Goal: Task Accomplishment & Management: Use online tool/utility

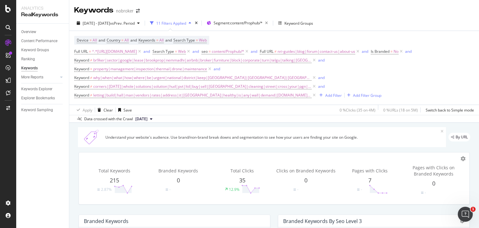
scroll to position [253, 0]
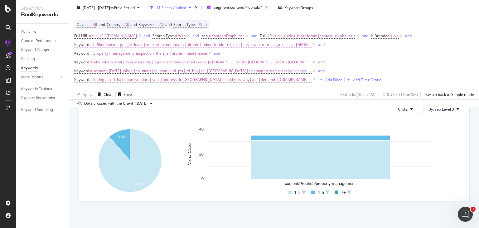
click at [206, 43] on span "br9ker|sector|google|lease|brookprop|nemmadhi|airbnb|broker|furniture|block|cor…" at bounding box center [202, 44] width 218 height 9
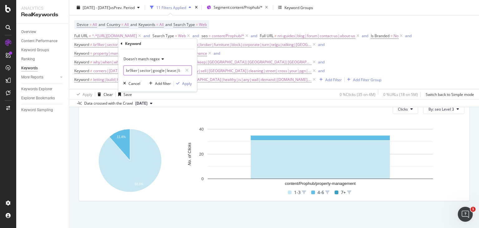
click at [129, 70] on input "br9ker|sector|google|lease|brookprop|nemmadhi|airbnb|broker|furniture|block|cor…" at bounding box center [153, 70] width 59 height 10
click at [132, 70] on input "br9ker|sector|google|lease|brookprop|nemmadhi|airbnb|broker|furniture|block|cor…" at bounding box center [153, 70] width 59 height 10
click at [177, 70] on input "br9ker|sector|google|lease|brookprop|nemmadhi|airbnb|broker|furniture|block|cor…" at bounding box center [153, 70] width 59 height 10
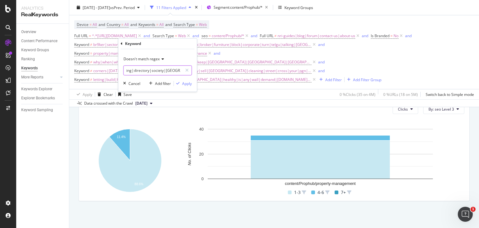
click at [142, 69] on input "br9ker|sector|google|lease|brookprop|nemmadhi|airbnb|broker|furniture|block|cor…" at bounding box center [153, 70] width 59 height 10
click at [166, 70] on input "br9ker|sector|google|lease|brookprop|nemmadhi|airbnb|broker|furniture|block|cor…" at bounding box center [153, 70] width 59 height 10
click at [155, 71] on input "br9ker|sector|google|lease|brookprop|nemmadhi|airbnb|broker|furniture|block|cor…" at bounding box center [153, 70] width 59 height 10
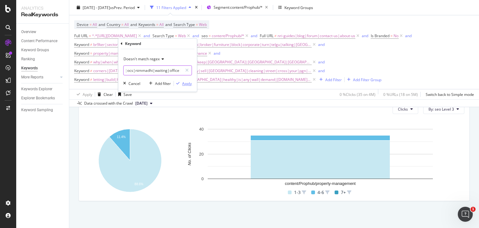
type input "br9ker|sector|google|lease|brookprop|nemmadhi|airbnb|broker|furniture|block|cor…"
click at [185, 84] on div "Apply" at bounding box center [187, 83] width 10 height 5
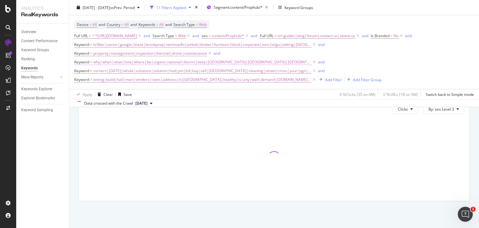
click at [126, 60] on span "why|when|what|how|where|be|urgent|national|district|keep|[GEOGRAPHIC_DATA]|[GEO…" at bounding box center [202, 62] width 218 height 9
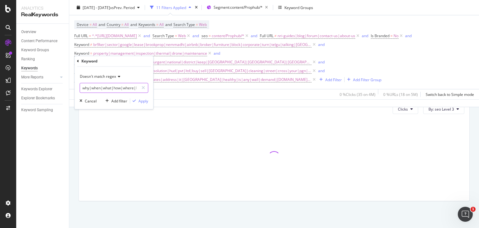
click at [85, 87] on input "why|when|what|how|where|be|urgent|national|district|keep|[GEOGRAPHIC_DATA]|[GEO…" at bounding box center [109, 88] width 59 height 10
click at [92, 88] on input "why|when|what|how|where|be|urgent|national|district|keep|[GEOGRAPHIC_DATA]|[GEO…" at bounding box center [109, 88] width 59 height 10
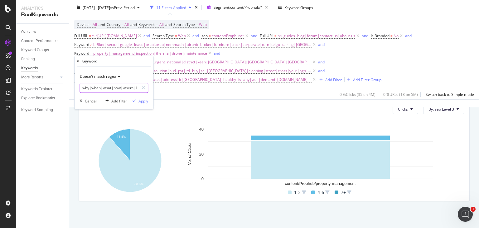
click at [92, 88] on input "why|when|what|how|where|be|urgent|national|district|keep|[GEOGRAPHIC_DATA]|[GEO…" at bounding box center [109, 88] width 59 height 10
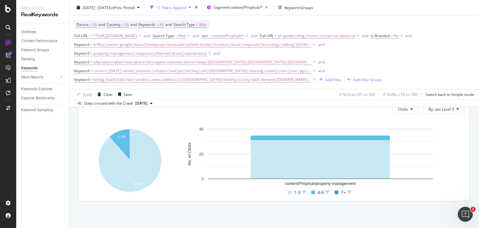
click at [181, 97] on div "Apply Clear Save 0 % Clicks ( 35 on 4M ) 0 % URLs ( 18 on 5M ) Switch back to S…" at bounding box center [274, 94] width 410 height 10
click at [124, 69] on span "corners|[DATE]|whole|solutions|solution|hud|pvt|ltd|buy|sell|[GEOGRAPHIC_DATA]|…" at bounding box center [202, 70] width 218 height 9
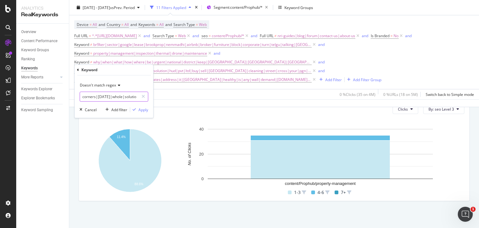
click at [89, 96] on input "corners|[DATE]|whole|solutions|solution|hud|pvt|ltd|buy|sell|[GEOGRAPHIC_DATA]|…" at bounding box center [109, 97] width 59 height 10
click at [121, 95] on input "corners|[DATE]|whole|solutions|solution|hud|pvt|ltd|buy|sell|[GEOGRAPHIC_DATA]|…" at bounding box center [109, 97] width 59 height 10
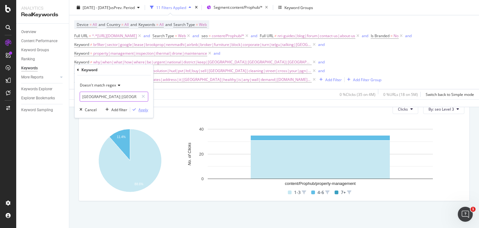
type input "corners|[DATE]|whole|hud|pvt|ltd|buy|sell|tulsa|cleaning|street|cross|your|pgn|…"
click at [140, 111] on div "Apply" at bounding box center [143, 109] width 10 height 5
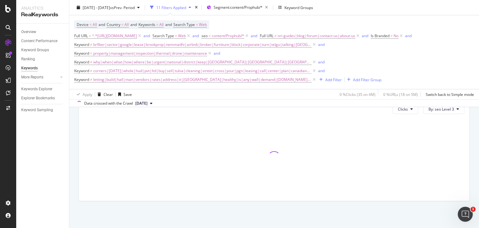
click at [160, 71] on span "corners|[DATE]|whole|hud|pvt|ltd|buy|sell|tulsa|cleaning|street|cross|your|pgn|…" at bounding box center [202, 70] width 218 height 9
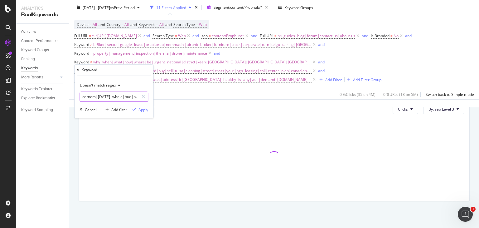
click at [87, 96] on input "corners|[DATE]|whole|hud|pvt|ltd|buy|sell|tulsa|cleaning|street|cross|your|pgn|…" at bounding box center [109, 97] width 59 height 10
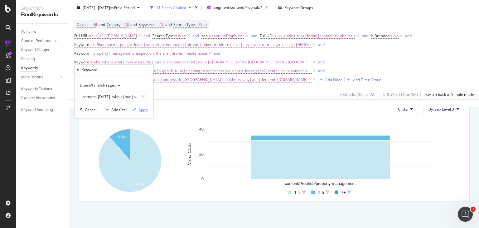
click at [136, 110] on icon "button" at bounding box center [134, 110] width 3 height 4
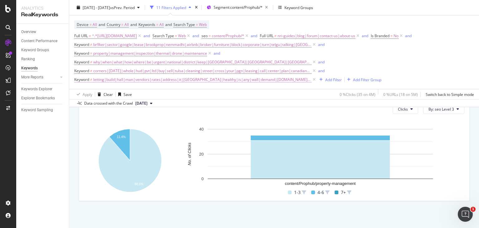
click at [164, 79] on span "letting|build|hall|man|vendors|rates|address|it|[GEOGRAPHIC_DATA]|healthy|is|an…" at bounding box center [202, 79] width 218 height 9
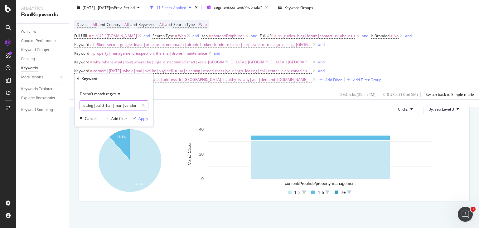
click at [88, 101] on input "letting|build|hall|man|vendors|rates|address|it|[GEOGRAPHIC_DATA]|healthy|is|an…" at bounding box center [109, 105] width 59 height 10
click at [101, 104] on input "letting|build|hall|man|vendors|rates|address|it|[GEOGRAPHIC_DATA]|healthy|is|an…" at bounding box center [109, 105] width 59 height 10
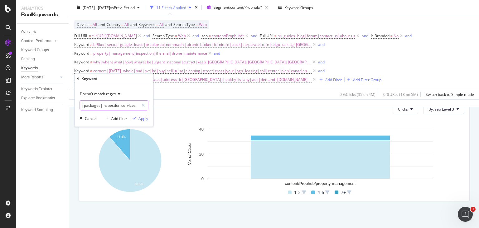
click at [121, 105] on input "letting|build|hall|man|vendors|rates|address|[GEOGRAPHIC_DATA]|healthy|is|any|w…" at bounding box center [109, 105] width 59 height 10
type input "letting|build|hall|man|vendors|rates|address|[GEOGRAPHIC_DATA]|healthy|is|any|w…"
click at [137, 117] on div "button" at bounding box center [134, 119] width 8 height 4
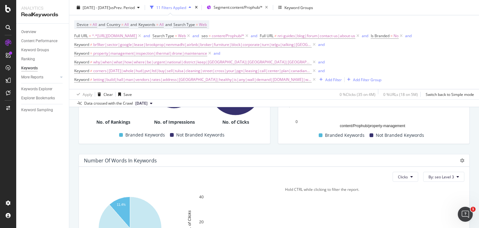
scroll to position [253, 0]
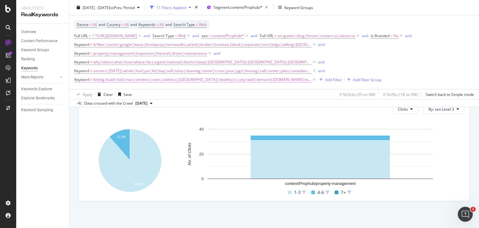
click at [140, 79] on span "letting|build|hall|man|vendors|rates|address|[GEOGRAPHIC_DATA]|healthy|is|any|w…" at bounding box center [202, 79] width 218 height 9
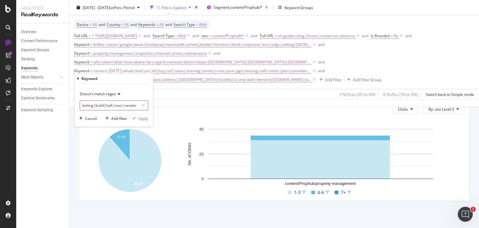
click at [87, 104] on input "letting|build|hall|man|vendors|rates|address|[GEOGRAPHIC_DATA]|healthy|is|any|w…" at bounding box center [109, 105] width 59 height 10
click at [106, 104] on input "letting|build|hall|man|vendors|rates|address|[GEOGRAPHIC_DATA]|healthy|is|any|w…" at bounding box center [109, 105] width 59 height 10
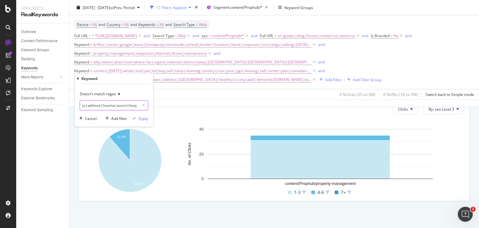
scroll to position [0, 526]
type input "letting|build|hall|man|vendors|rates|address|[GEOGRAPHIC_DATA]|healthy|is|any|w…"
click at [140, 119] on div "Apply" at bounding box center [143, 118] width 10 height 5
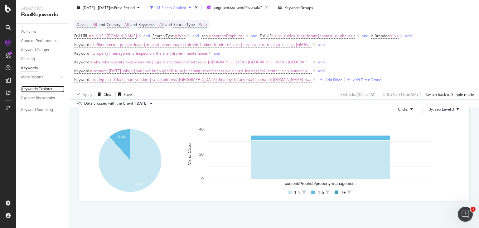
click at [34, 88] on div "Keywords Explorer" at bounding box center [36, 89] width 31 height 7
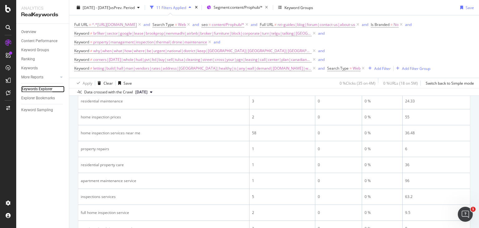
scroll to position [497, 0]
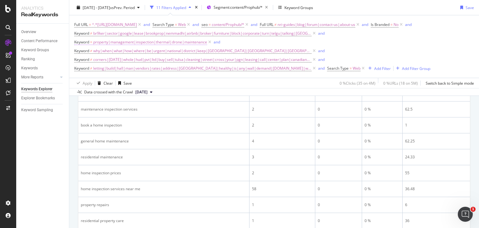
click at [187, 41] on span "property|management|inspection|thermal|drone|maintenance" at bounding box center [150, 42] width 114 height 9
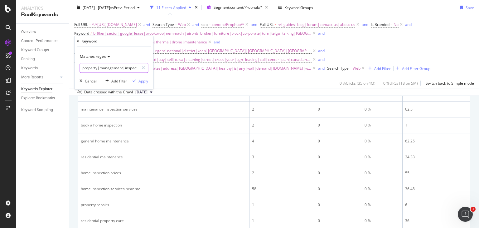
click at [117, 69] on input "property|management|inspection|thermal|drone|maintenance" at bounding box center [109, 68] width 59 height 10
type input "property|management|inspection|thermal|drone|maintenance|property management"
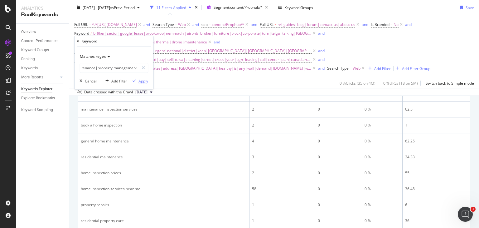
scroll to position [0, 0]
click at [144, 82] on div "Apply" at bounding box center [143, 80] width 10 height 5
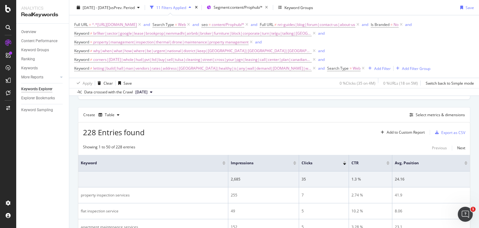
scroll to position [44, 0]
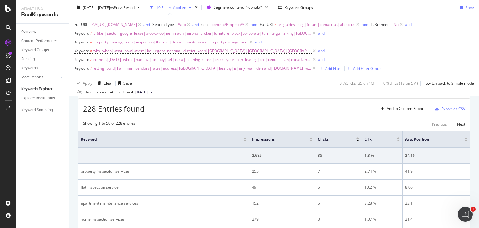
scroll to position [70, 0]
click at [449, 103] on div "Export as CSV" at bounding box center [449, 107] width 33 height 9
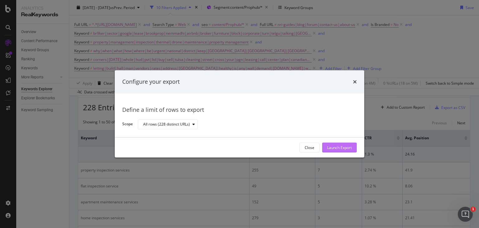
click at [336, 145] on div "Launch Export" at bounding box center [339, 147] width 25 height 5
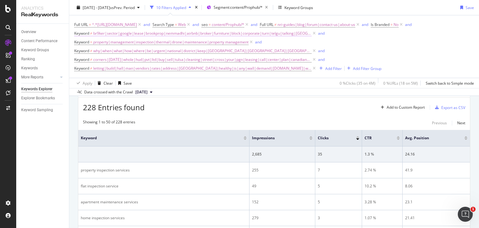
click at [172, 31] on span "br9ker|sector|google|lease|brookprop|nemmadhi|airbnb|broker|furniture|block|cor…" at bounding box center [202, 33] width 218 height 9
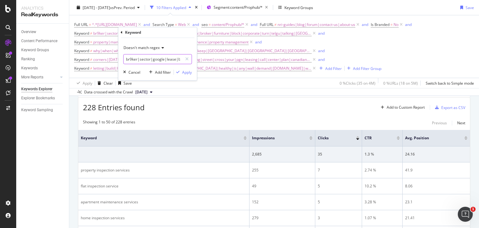
click at [132, 59] on input "br9ker|sector|google|lease|brookprop|nemmadhi|airbnb|broker|furniture|block|cor…" at bounding box center [153, 59] width 59 height 10
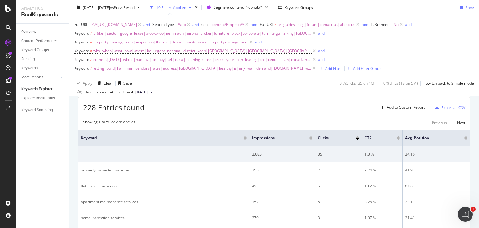
click at [175, 95] on div "Data crossed with the Crawl 2025 Sep. 1st" at bounding box center [274, 91] width 410 height 7
click at [116, 69] on span "letting|build|hall|man|vendors|rates|address|[GEOGRAPHIC_DATA]|healthy|is|any|w…" at bounding box center [202, 68] width 218 height 9
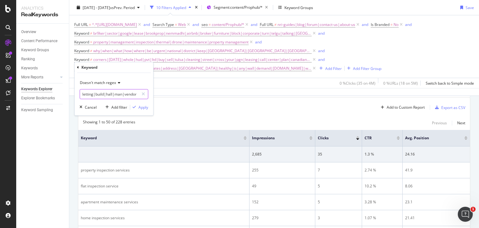
click at [101, 90] on input "letting|build|hall|man|vendors|rates|address|[GEOGRAPHIC_DATA]|healthy|is|any|w…" at bounding box center [109, 94] width 59 height 10
click at [126, 95] on input "letting|build|hall|man|vendors|rates|address|[GEOGRAPHIC_DATA]|healthy|is|any|w…" at bounding box center [109, 94] width 59 height 10
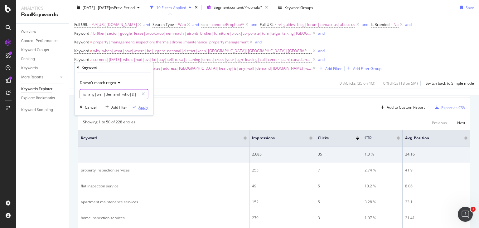
type input "letting|build|hall|man|vendors|rates|address|norfolk|healthy|is|any|wall|demand…"
click at [142, 106] on div "Apply" at bounding box center [143, 106] width 10 height 5
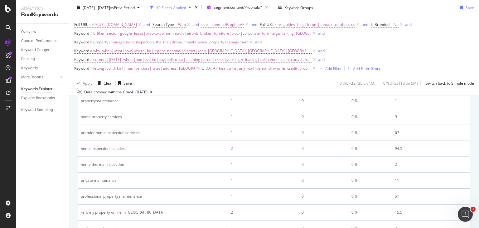
scroll to position [727, 0]
click at [158, 31] on span "br9ker|sector|google|lease|brookprop|nemmadhi|airbnb|broker|furniture|block|cor…" at bounding box center [202, 33] width 218 height 9
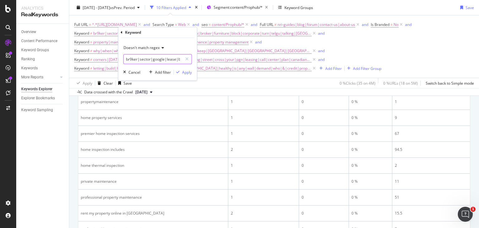
click at [145, 59] on input "br9ker|sector|google|lease|brookprop|nemmadhi|airbnb|broker|furniture|block|cor…" at bounding box center [153, 59] width 59 height 10
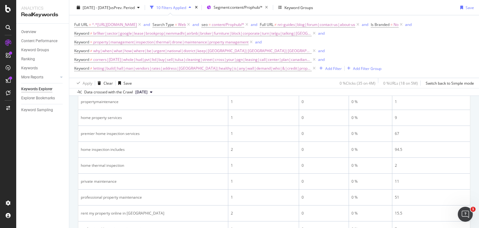
click at [219, 75] on div "Full URL = ^.*https://www.nobroker.in/prophub/property-management/.*$ and Searc…" at bounding box center [274, 46] width 400 height 62
click at [150, 50] on span "why|when|what|how|where|be|urgent|national|district|keep|[GEOGRAPHIC_DATA]|[GEO…" at bounding box center [202, 50] width 218 height 9
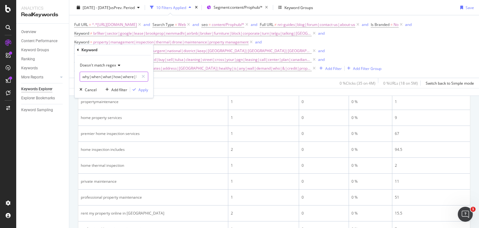
click at [111, 79] on input "why|when|what|how|where|be|urgent|national|district|keep|[GEOGRAPHIC_DATA]|[GEO…" at bounding box center [109, 77] width 59 height 10
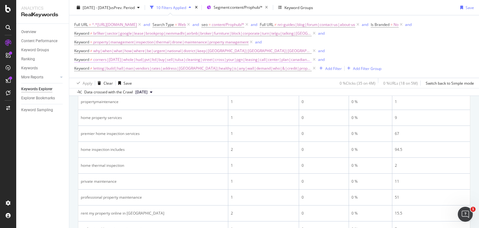
click at [196, 58] on span "corners|[DATE]|whole|hud|pvt|ltd|buy|sell|tulsa|cleaning|street|cross|your|pgn|…" at bounding box center [202, 59] width 218 height 9
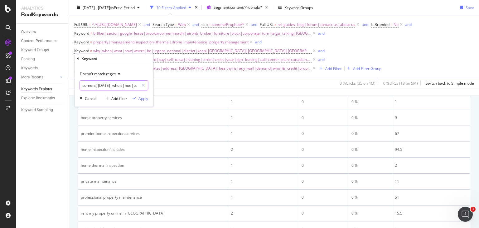
click at [111, 85] on input "corners|[DATE]|whole|hud|pvt|ltd|buy|sell|tulsa|cleaning|street|cross|your|pgn|…" at bounding box center [109, 85] width 59 height 10
click at [141, 99] on div "Apply" at bounding box center [143, 98] width 10 height 5
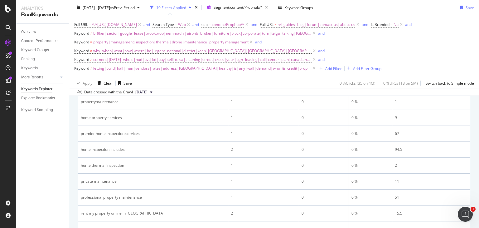
click at [171, 67] on span "letting|build|hall|man|vendors|rates|address|norfolk|healthy|is|any|wall|demand…" at bounding box center [202, 68] width 218 height 9
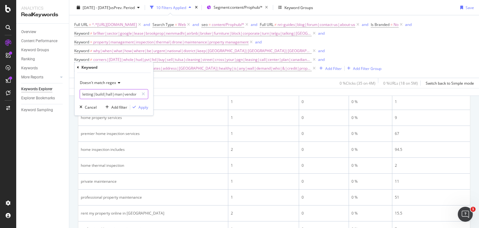
click at [111, 93] on input "letting|build|hall|man|vendors|rates|address|norfolk|healthy|is|any|wall|demand…" at bounding box center [109, 94] width 59 height 10
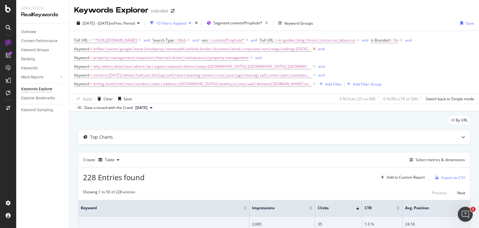
click at [317, 48] on icon at bounding box center [314, 49] width 5 height 6
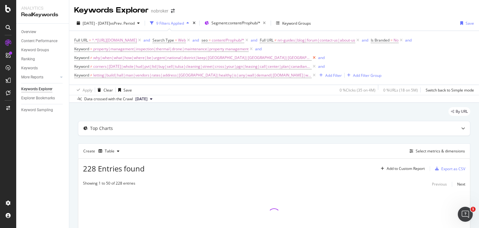
click at [312, 57] on icon at bounding box center [314, 58] width 5 height 6
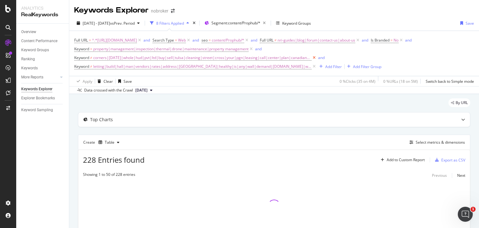
click at [312, 57] on icon at bounding box center [314, 58] width 5 height 6
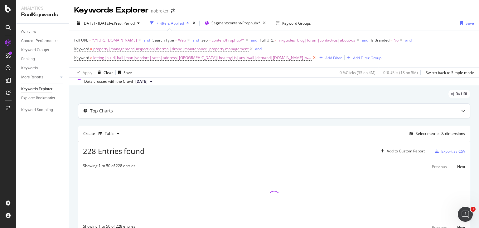
click at [312, 58] on icon at bounding box center [314, 58] width 5 height 6
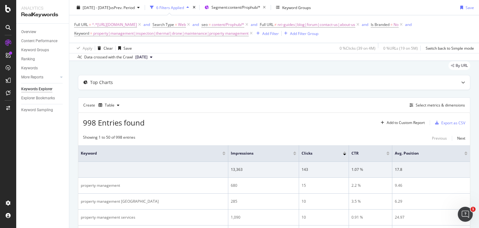
scroll to position [19, 0]
click at [279, 33] on div "Add Filter" at bounding box center [270, 33] width 17 height 5
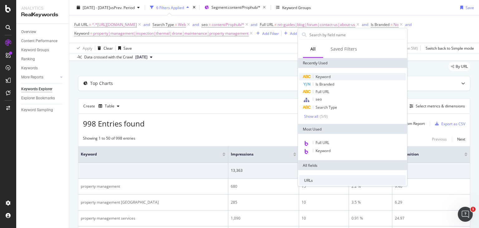
click at [324, 77] on span "Keyword" at bounding box center [323, 76] width 15 height 5
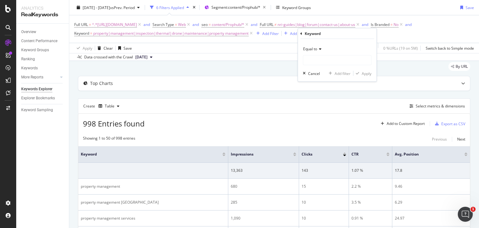
click at [316, 49] on span "Equal to" at bounding box center [310, 48] width 14 height 5
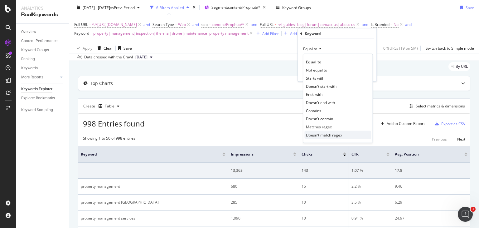
click at [316, 132] on span "Doesn't match regex" at bounding box center [324, 134] width 36 height 5
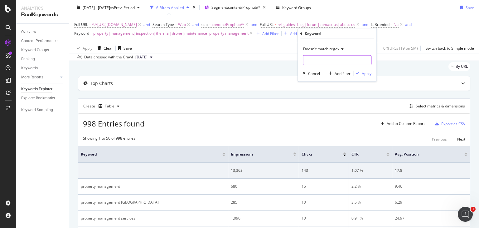
click at [309, 60] on input "text" at bounding box center [337, 60] width 68 height 10
paste input "br9ker|sector|google|lease|brookprop|nemmadhi|airbnb|broker|furniture|block|cor…"
type input "br9ker|sector|google|lease|brookprop|nemmadhi|airbnb|broker|furniture|block|cor…"
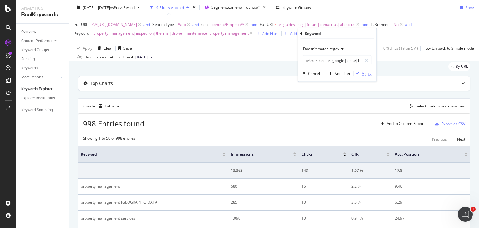
click at [366, 72] on div "Apply" at bounding box center [367, 72] width 10 height 5
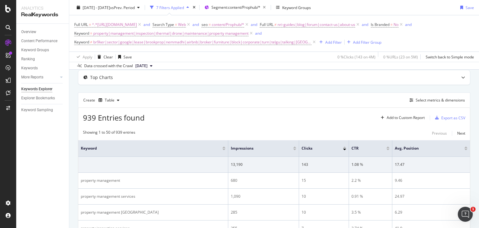
scroll to position [33, 0]
click at [320, 40] on div "button" at bounding box center [321, 42] width 8 height 4
click at [219, 81] on div "Top Charts" at bounding box center [274, 77] width 392 height 14
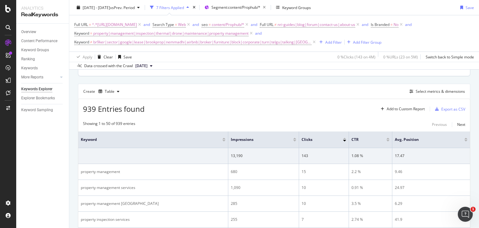
scroll to position [157, 0]
click at [325, 42] on div "Add Filter" at bounding box center [333, 41] width 17 height 5
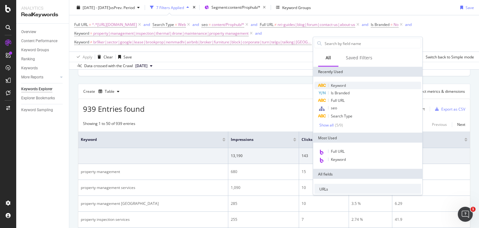
click at [332, 84] on span "Keyword" at bounding box center [338, 85] width 15 height 5
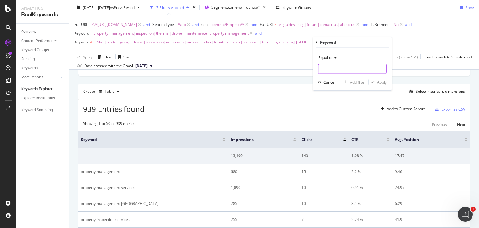
click at [329, 69] on input "text" at bounding box center [352, 69] width 68 height 10
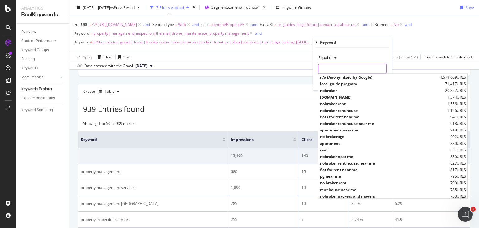
paste input "why|when|what|how|where|be|urgent|national|district|keep|[GEOGRAPHIC_DATA]|[GEO…"
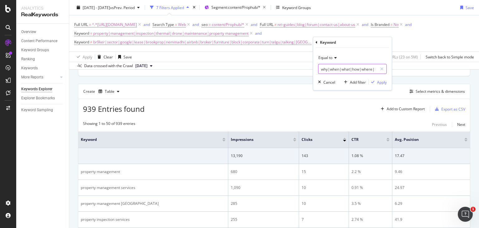
scroll to position [0, 613]
type input "why|when|what|how|where|be|urgent|national|district|keep|[GEOGRAPHIC_DATA]|[GEO…"
click at [330, 59] on span "Equal to" at bounding box center [325, 57] width 14 height 5
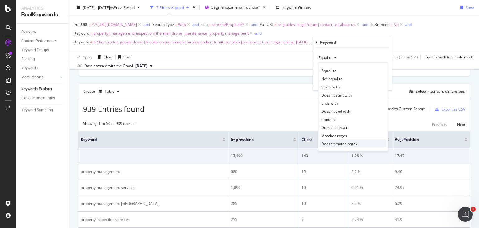
click at [333, 141] on span "Doesn't match regex" at bounding box center [339, 143] width 36 height 5
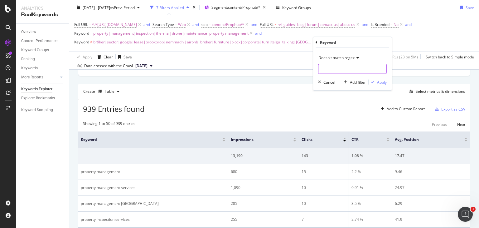
click at [329, 68] on input "text" at bounding box center [352, 69] width 68 height 10
paste input "why|when|what|how|where|be|urgent|national|district|keep|[GEOGRAPHIC_DATA]|[GEO…"
type input "why|when|what|how|where|be|urgent|national|district|keep|[GEOGRAPHIC_DATA]|[GEO…"
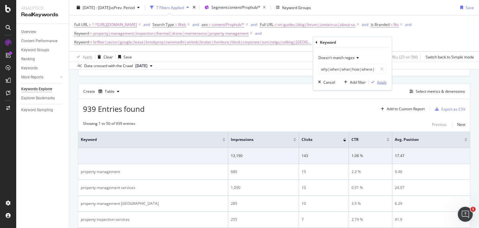
click at [372, 80] on icon "button" at bounding box center [372, 82] width 3 height 4
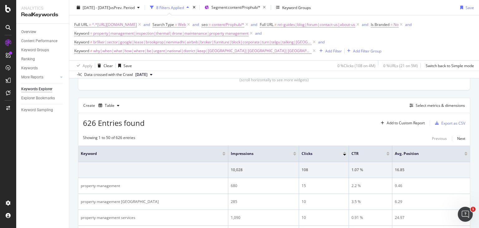
scroll to position [166, 0]
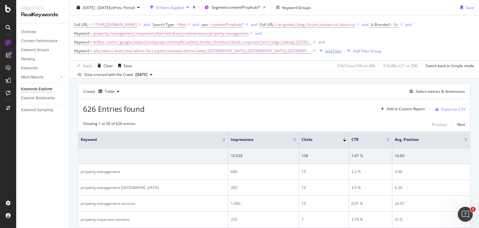
click at [325, 51] on div "Add Filter" at bounding box center [333, 50] width 17 height 5
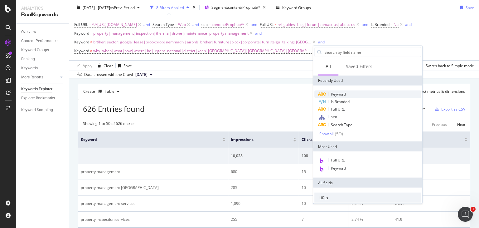
click at [340, 95] on span "Keyword" at bounding box center [338, 93] width 15 height 5
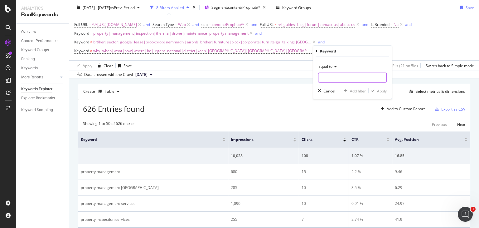
click at [333, 74] on input "text" at bounding box center [352, 78] width 68 height 10
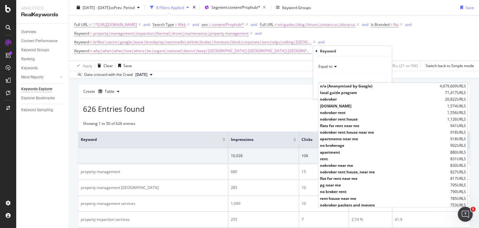
click at [329, 66] on span "Equal to" at bounding box center [325, 66] width 14 height 5
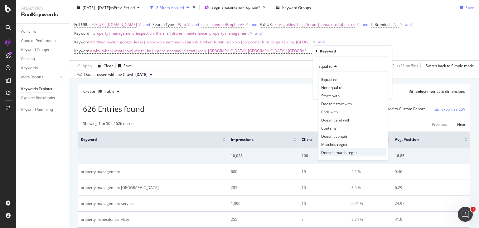
click at [341, 153] on span "Doesn't match regex" at bounding box center [339, 151] width 36 height 5
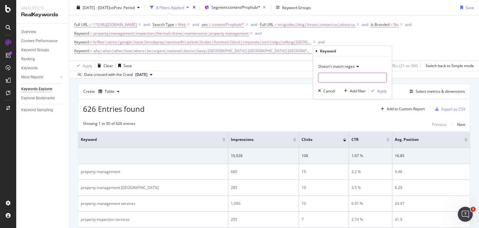
click at [323, 75] on input "text" at bounding box center [352, 78] width 68 height 10
paste input "corners|[DATE]|whole|hud|pvt|ltd|buy|sell|tulsa|cleaning|street|cross|your|pgn|…"
type input "corners|[DATE]|whole|hud|pvt|ltd|buy|sell|tulsa|cleaning|street|cross|your|pgn|…"
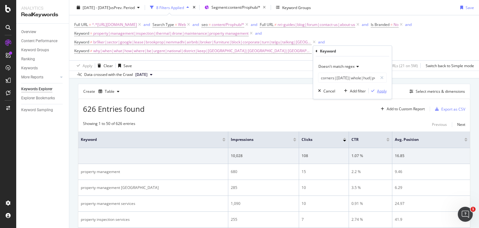
click at [380, 90] on div "Apply" at bounding box center [382, 90] width 10 height 5
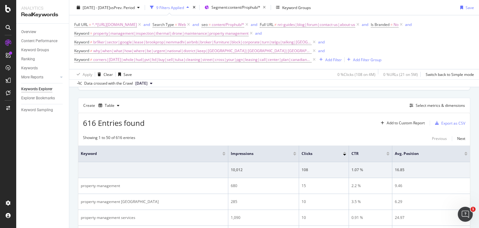
scroll to position [175, 0]
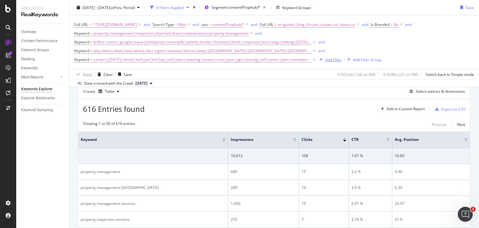
click at [323, 56] on div "Add Filter" at bounding box center [329, 59] width 25 height 7
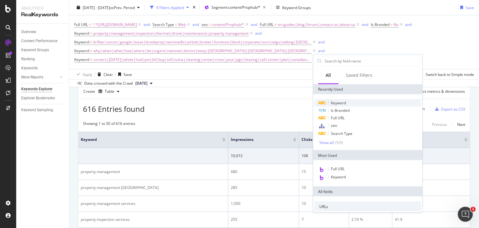
click at [349, 105] on div "Keyword" at bounding box center [367, 102] width 107 height 7
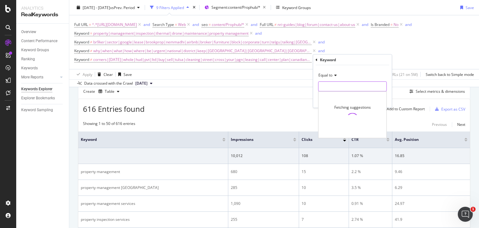
click at [348, 88] on input "text" at bounding box center [352, 86] width 68 height 10
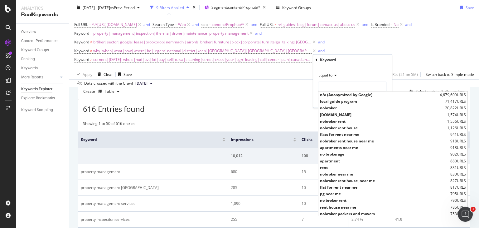
click at [331, 75] on span "Equal to" at bounding box center [325, 74] width 14 height 5
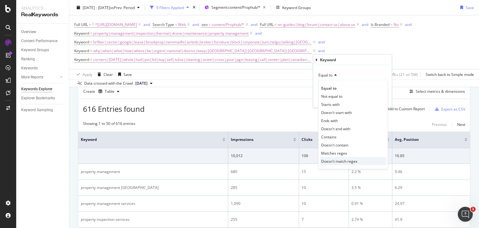
click at [342, 161] on span "Doesn't match regex" at bounding box center [339, 160] width 36 height 5
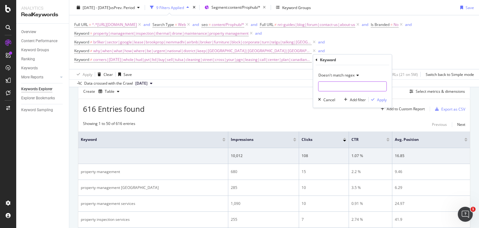
click at [324, 88] on input "text" at bounding box center [352, 86] width 68 height 10
paste input "letting|build|hall|man|vendors|rates|address|norfolk|healthy|is|any|wall|demand…"
type input "letting|build|hall|man|vendors|rates|address|norfolk|healthy|is|any|wall|demand…"
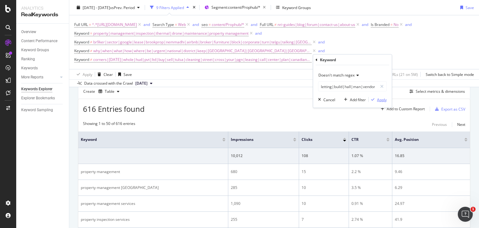
click at [376, 101] on div "button" at bounding box center [373, 100] width 8 height 4
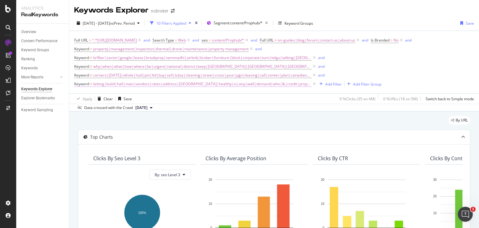
click at [156, 85] on span "letting|build|hall|man|vendors|rates|address|norfolk|healthy|is|any|wall|demand…" at bounding box center [202, 84] width 218 height 9
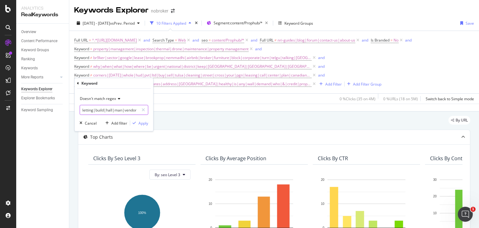
click at [85, 110] on input "letting|build|hall|man|vendors|rates|address|norfolk|healthy|is|any|wall|demand…" at bounding box center [109, 110] width 59 height 10
click at [114, 110] on input "letting|build|hall|man|vendors|rates|address|norfolk|healthy|is|any|wall|demand…" at bounding box center [109, 110] width 59 height 10
click at [115, 110] on input "letting|build|hall|man|vendors|rates|address|norfolk|healthy|is|any|wall|demand…" at bounding box center [109, 110] width 59 height 10
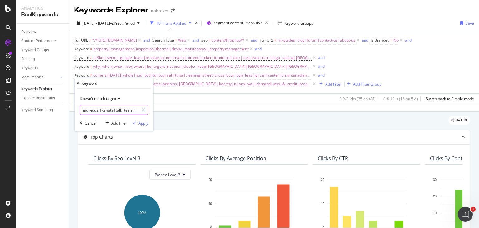
scroll to position [0, 236]
click at [122, 110] on input "letting|build|hall|man|vendors|rates|address|norfolk|healthy|is|any|wall|demand…" at bounding box center [109, 110] width 59 height 10
click at [114, 108] on input "letting|build|hall|man|vendors|rates|address|norfolk|healthy|is|any|wall|demand…" at bounding box center [109, 110] width 59 height 10
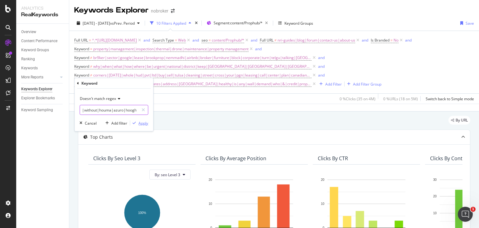
type input "letting|build|hall|man|vendors|rates|address|norfolk|healthy|is|any|wall|demand…"
click at [140, 120] on div "Apply" at bounding box center [143, 122] width 10 height 5
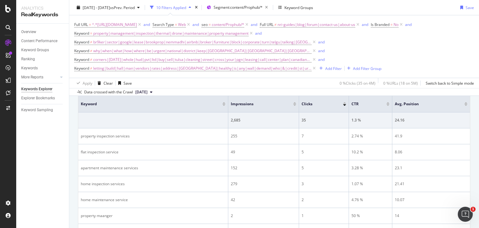
scroll to position [206, 0]
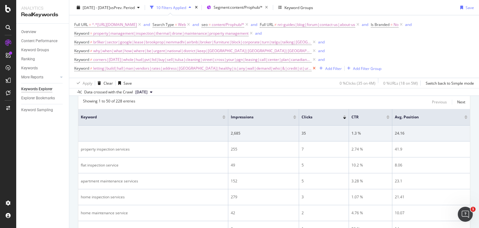
click at [312, 67] on icon at bounding box center [314, 68] width 5 height 6
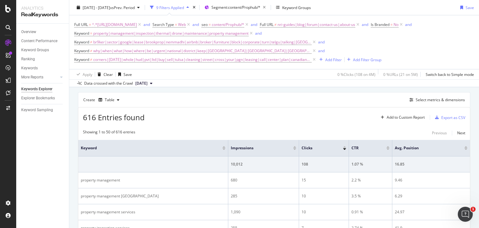
scroll to position [166, 0]
click at [441, 116] on div "Export as CSV" at bounding box center [453, 117] width 24 height 5
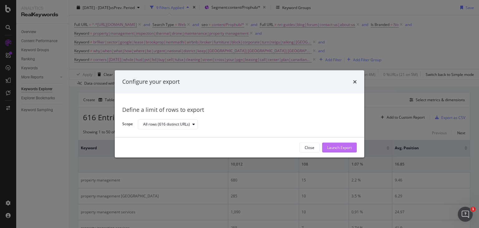
click at [344, 146] on div "Launch Export" at bounding box center [339, 147] width 25 height 5
